Goal: Contribute content

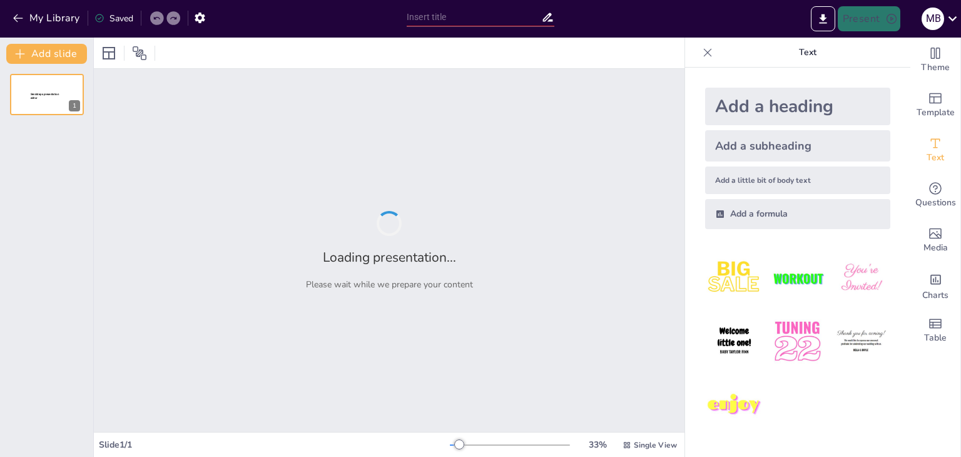
type input "Teoría del color: fundamentos para su aplicación"
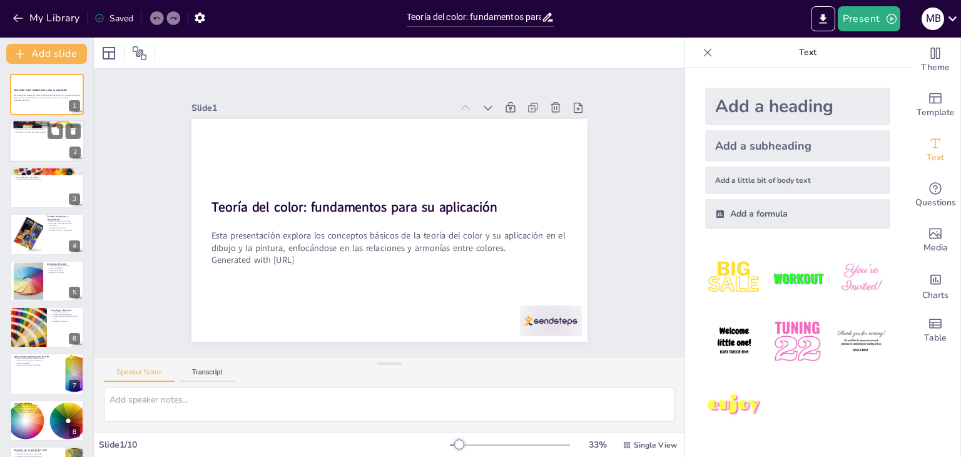
click at [50, 139] on div at bounding box center [46, 141] width 75 height 43
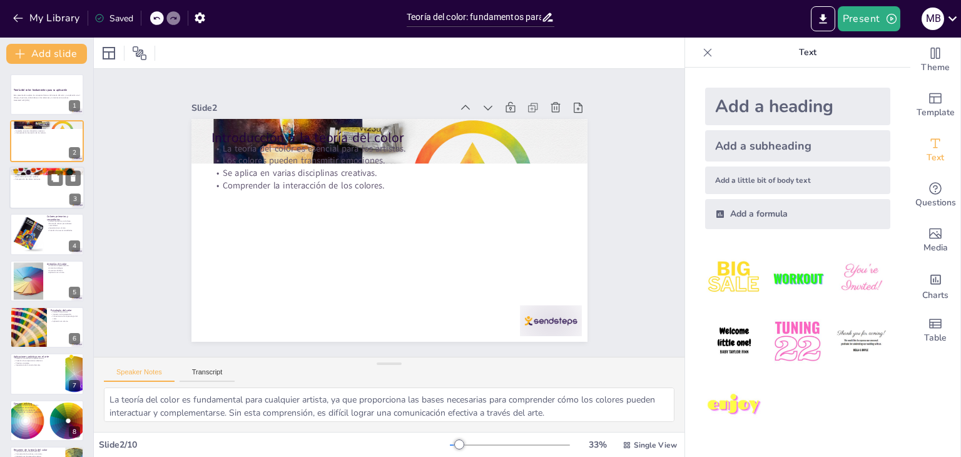
click at [31, 194] on div at bounding box center [46, 187] width 75 height 43
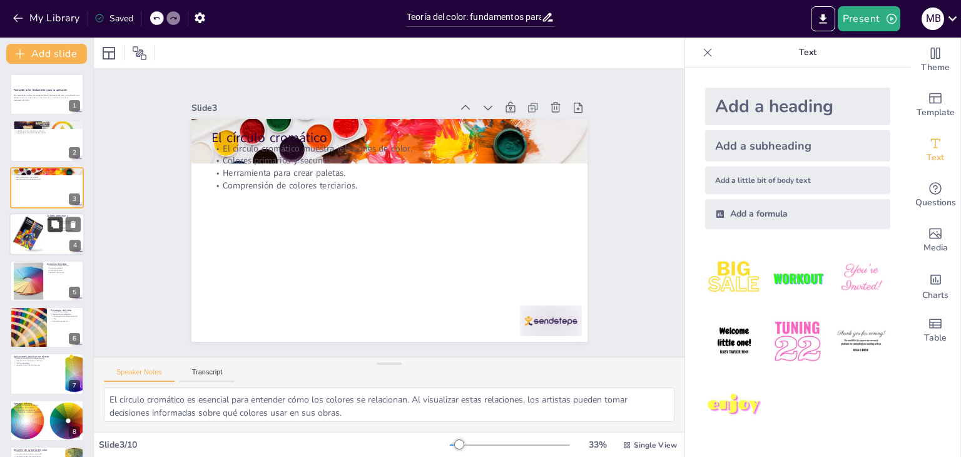
click at [56, 227] on icon at bounding box center [55, 224] width 8 height 8
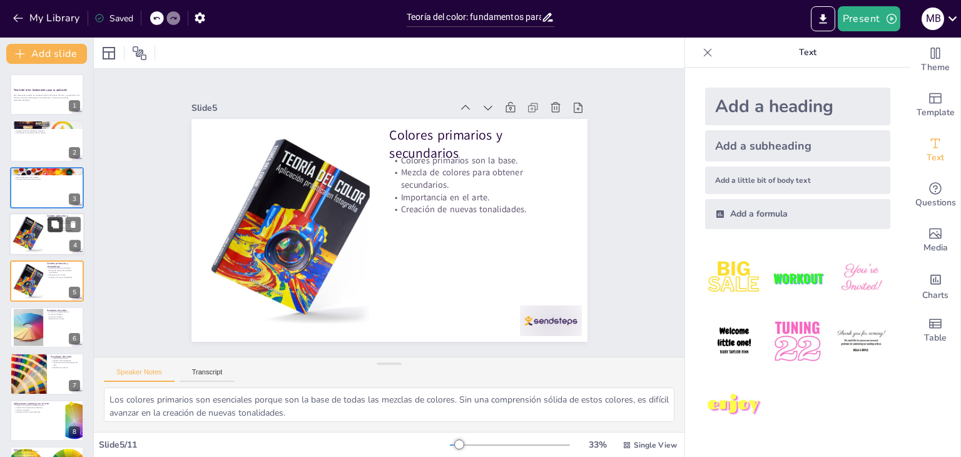
scroll to position [20, 0]
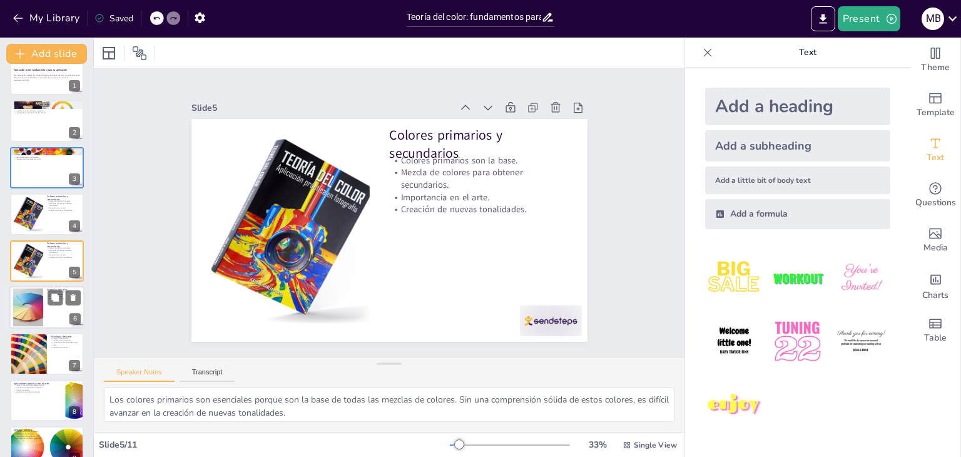
click at [28, 301] on div at bounding box center [28, 307] width 63 height 38
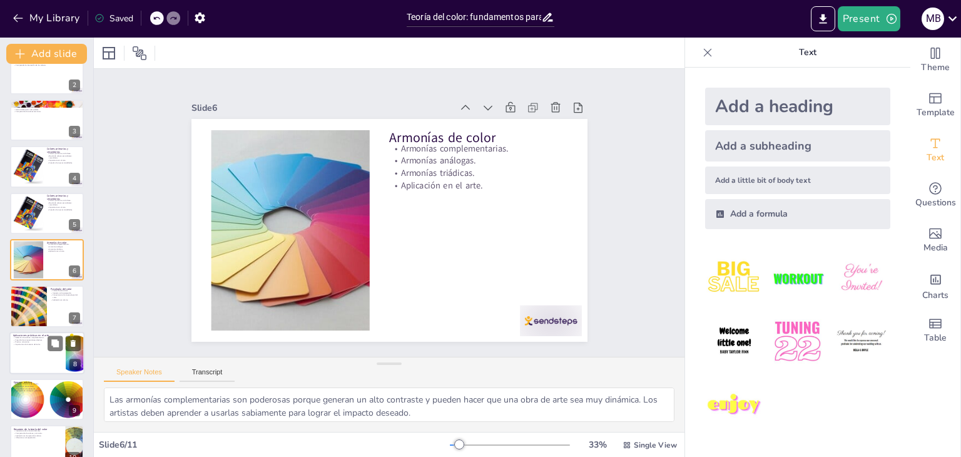
scroll to position [0, 0]
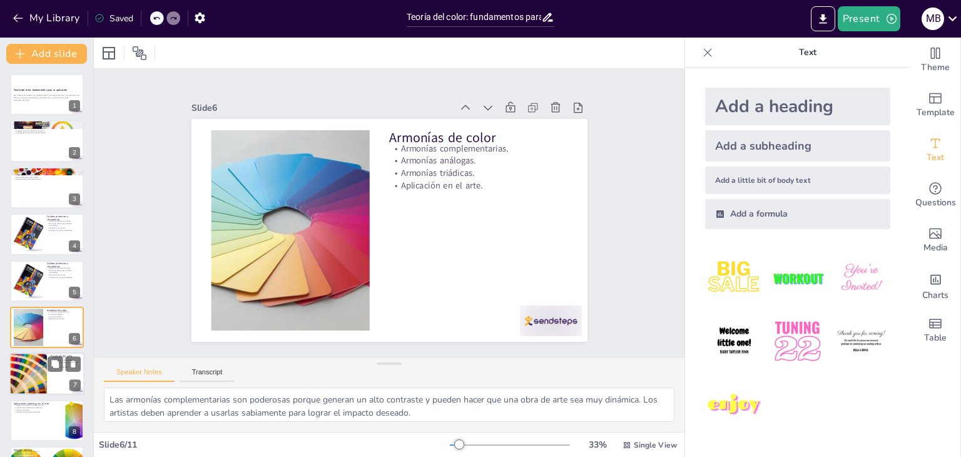
click at [31, 389] on div at bounding box center [28, 374] width 64 height 43
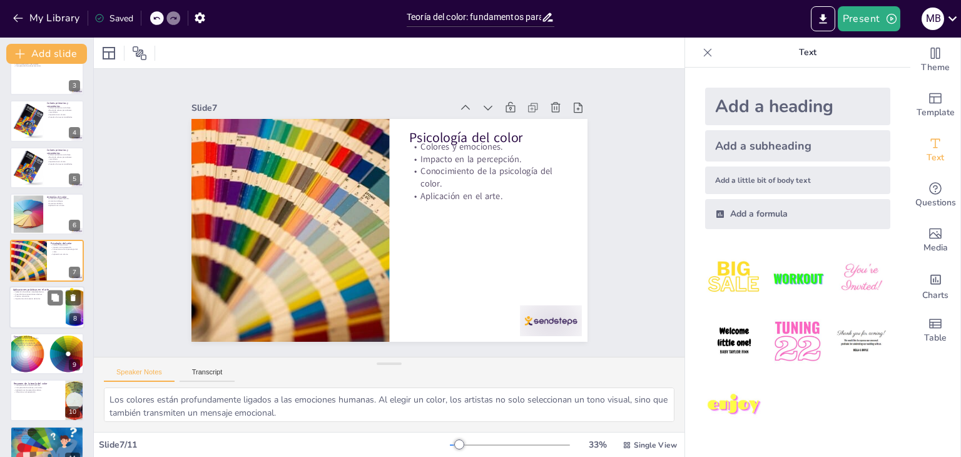
click at [24, 303] on div at bounding box center [46, 307] width 75 height 43
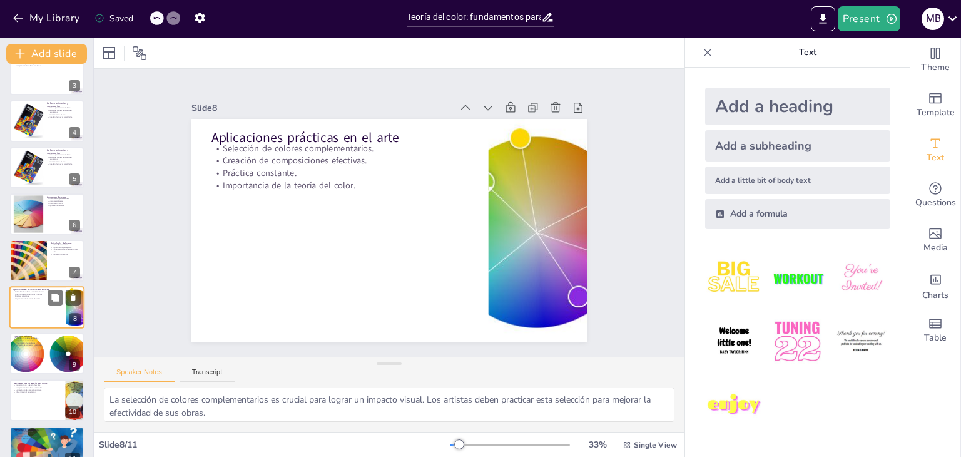
scroll to position [134, 0]
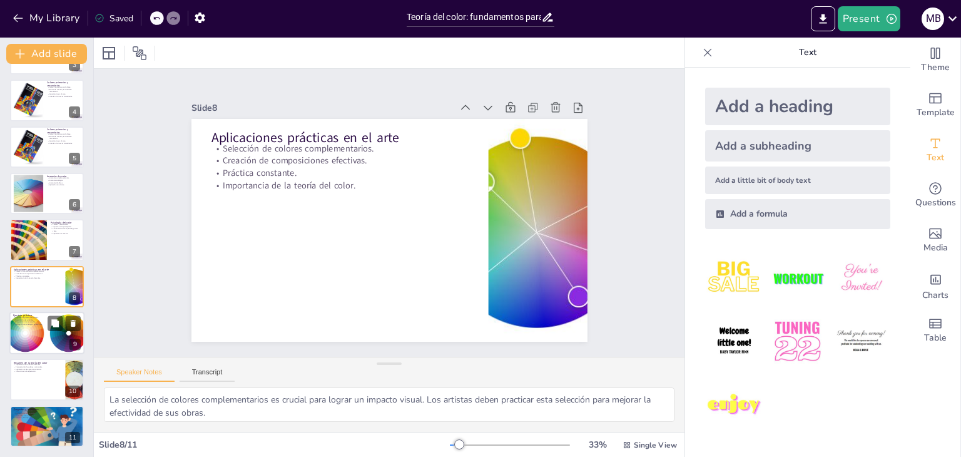
click at [31, 333] on div at bounding box center [46, 332] width 84 height 43
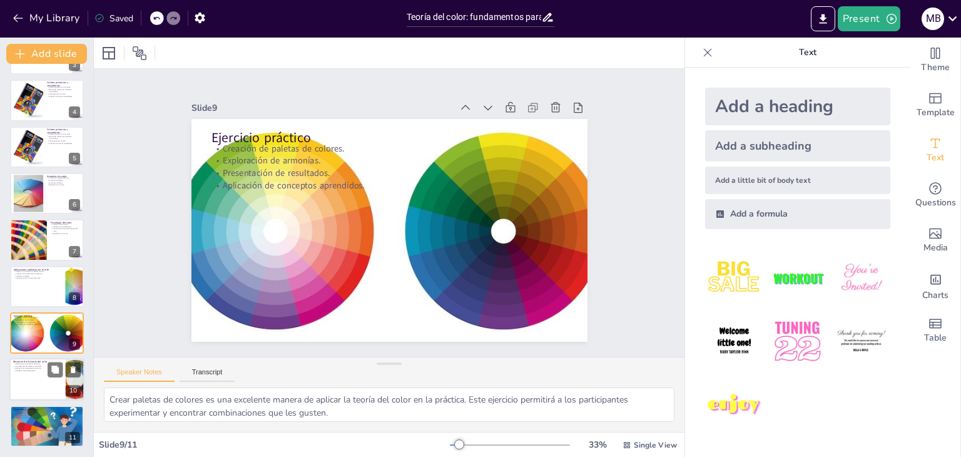
click at [24, 385] on div at bounding box center [46, 379] width 75 height 43
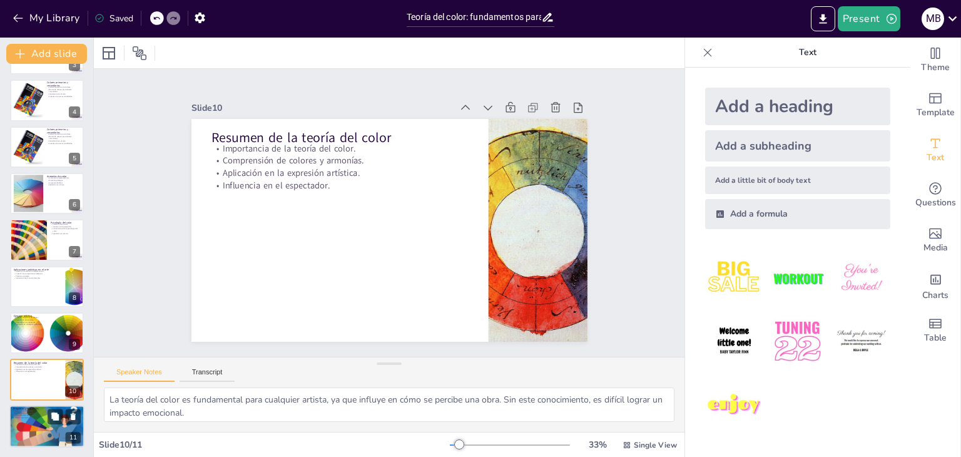
click at [38, 422] on div at bounding box center [47, 426] width 113 height 43
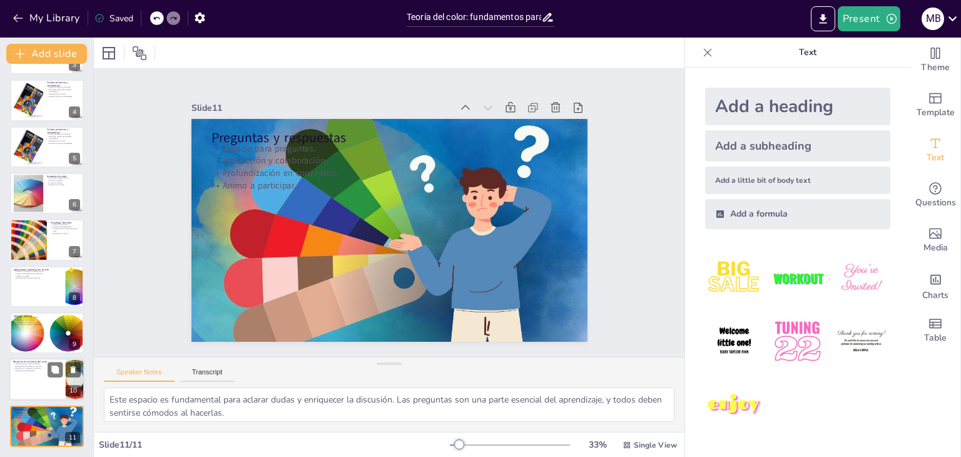
click at [22, 368] on p "Aplicación en la expresión artística." at bounding box center [37, 368] width 49 height 3
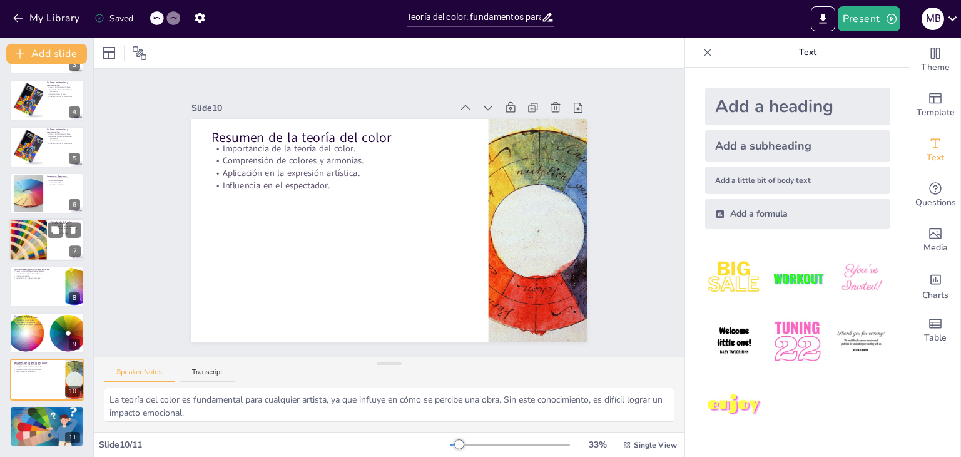
click at [34, 238] on div at bounding box center [28, 240] width 64 height 43
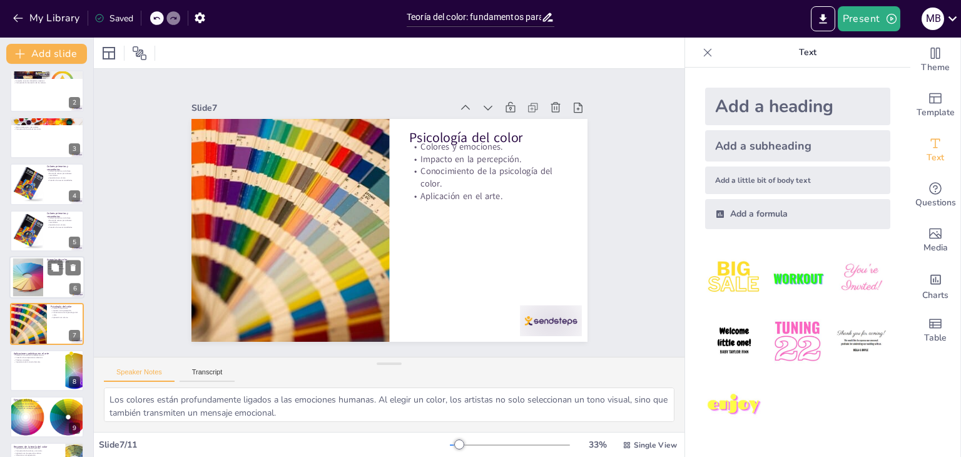
scroll to position [0, 0]
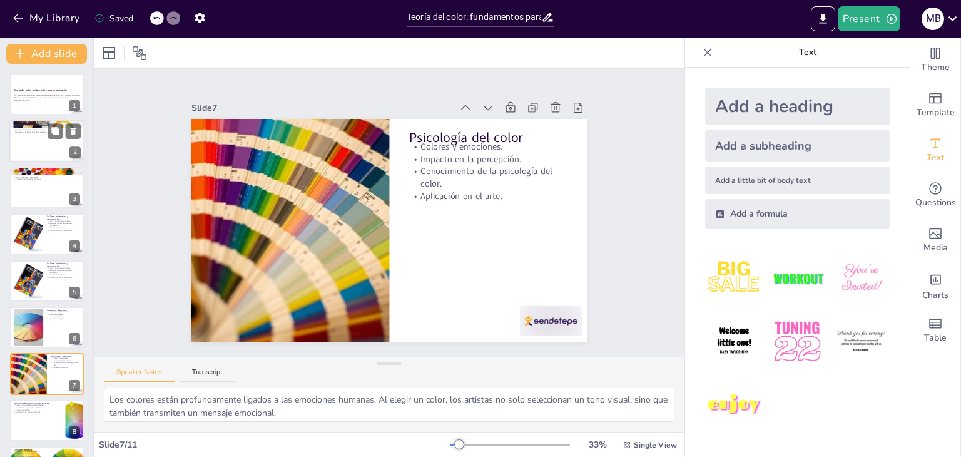
click at [40, 143] on div at bounding box center [46, 141] width 75 height 43
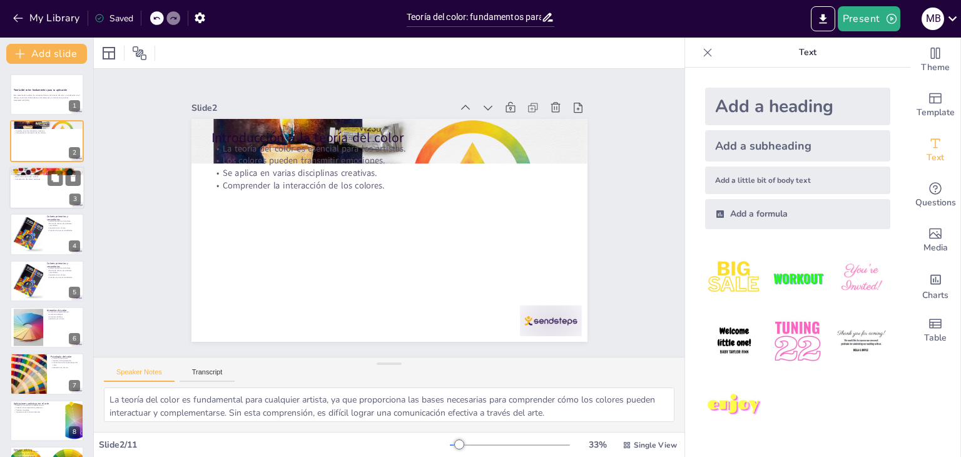
click at [33, 176] on p "Herramienta para crear paletas." at bounding box center [47, 177] width 68 height 3
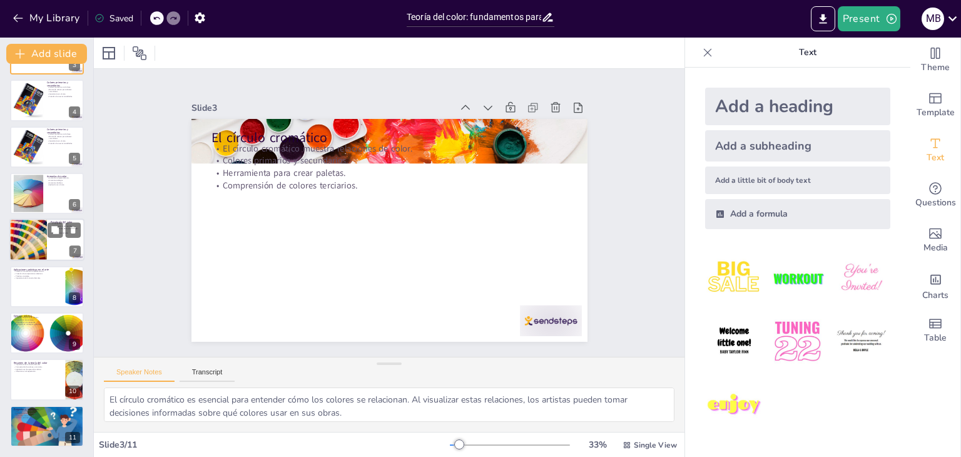
click at [32, 233] on div at bounding box center [28, 240] width 64 height 43
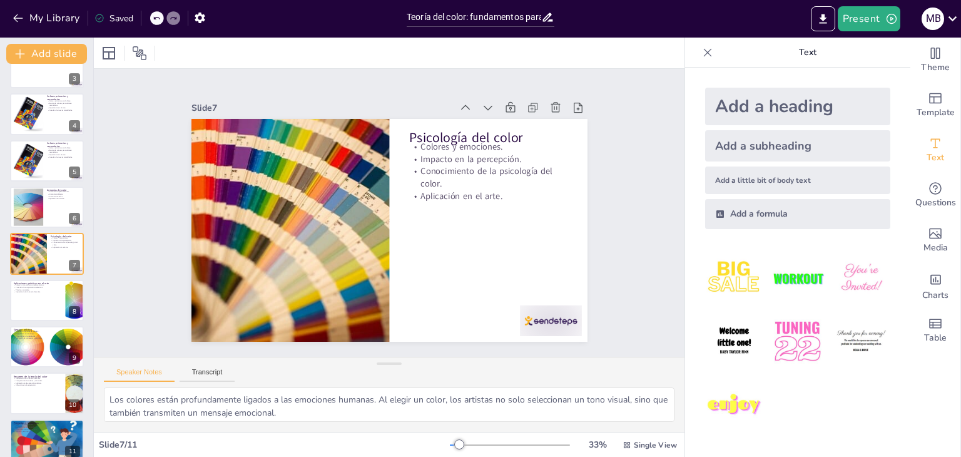
scroll to position [134, 0]
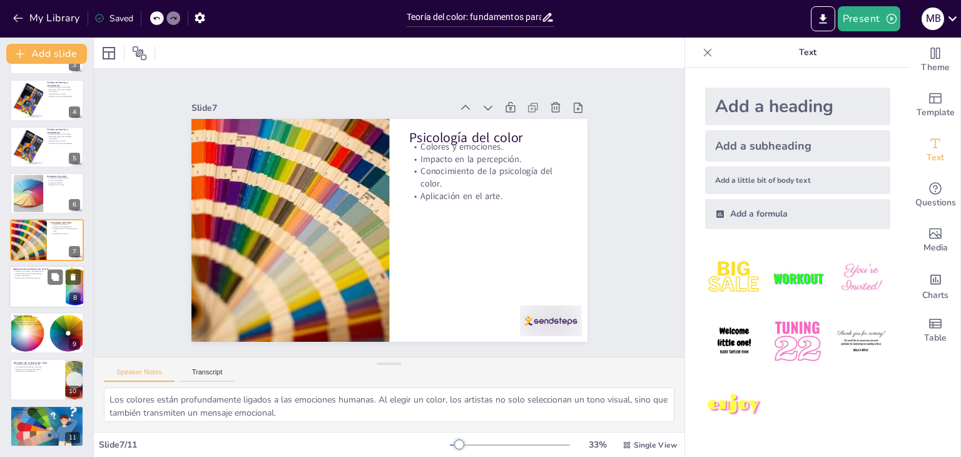
click at [26, 285] on div at bounding box center [46, 286] width 75 height 43
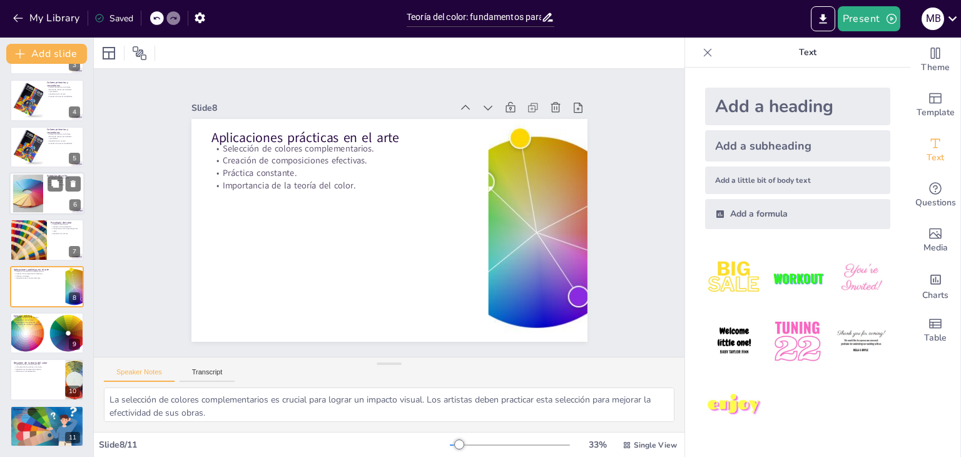
click at [29, 190] on div at bounding box center [28, 193] width 63 height 38
type textarea "Las armonías complementarias son poderosas porque generan un alto contraste y p…"
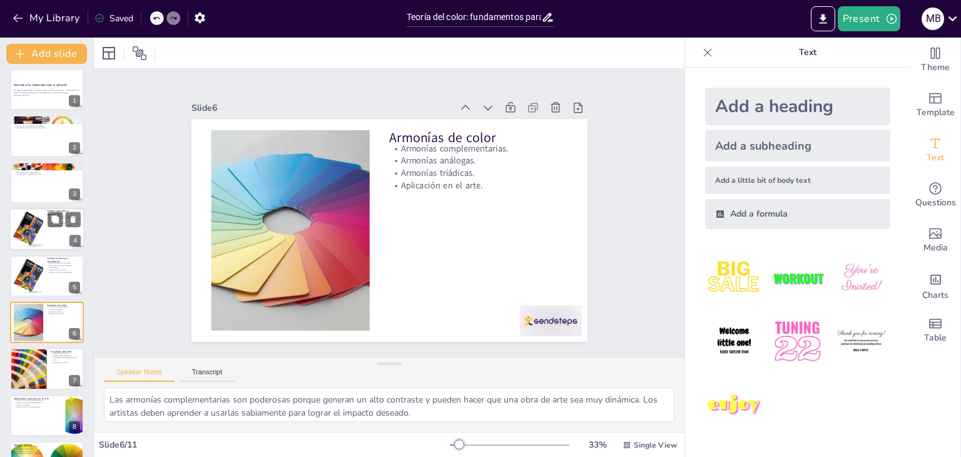
scroll to position [0, 0]
